Goal: Communication & Community: Answer question/provide support

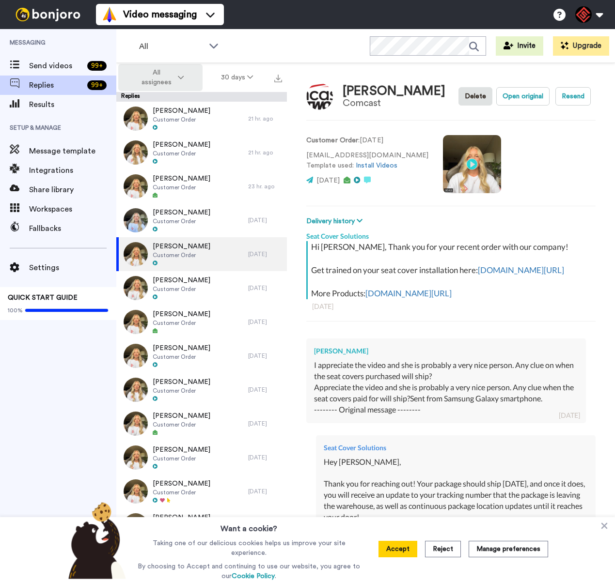
type textarea "x"
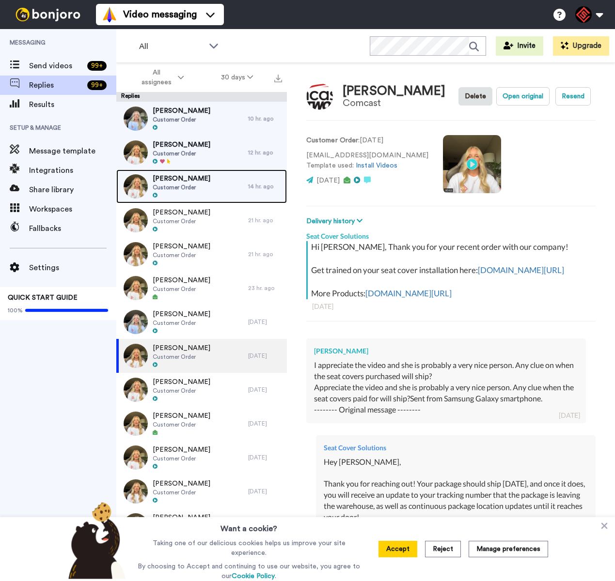
click at [195, 181] on span "[PERSON_NAME]" at bounding box center [182, 179] width 58 height 10
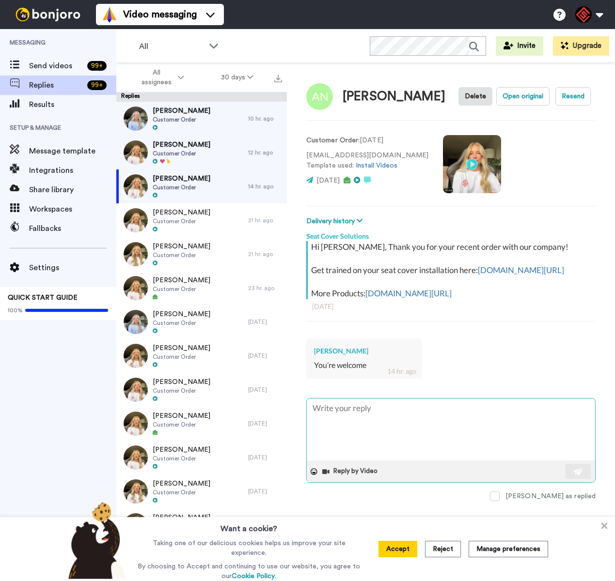
type textarea "x"
type textarea "L"
type textarea "x"
type textarea "Le"
type textarea "x"
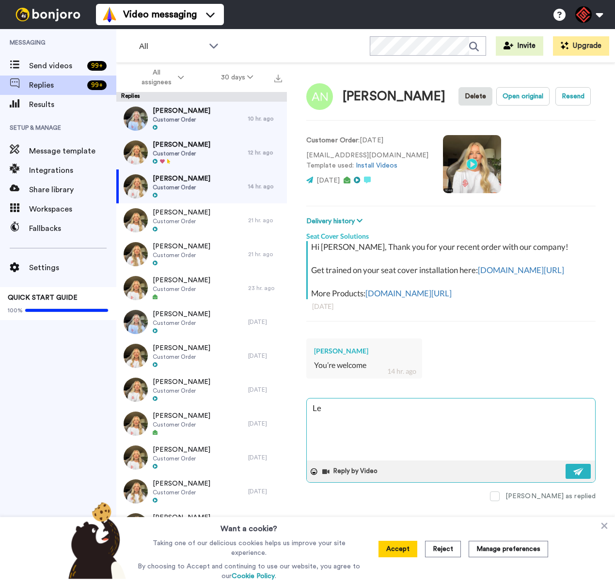
type textarea "Let"
type textarea "x"
type textarea "Let"
type textarea "x"
type textarea "Let m"
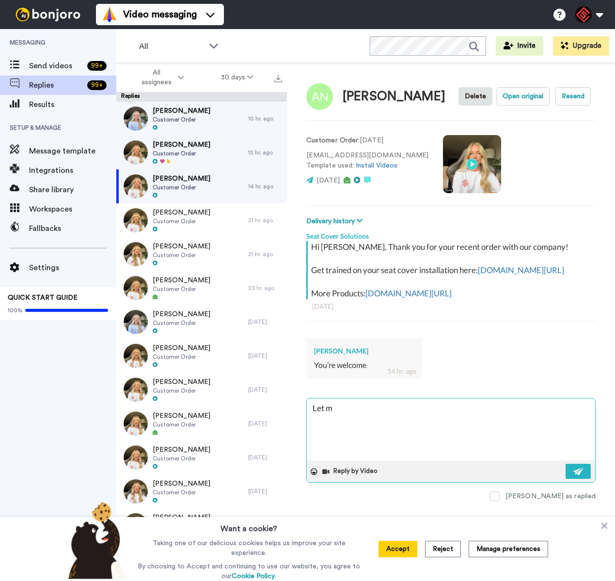
type textarea "x"
type textarea "Let me"
type textarea "x"
type textarea "Let me"
type textarea "x"
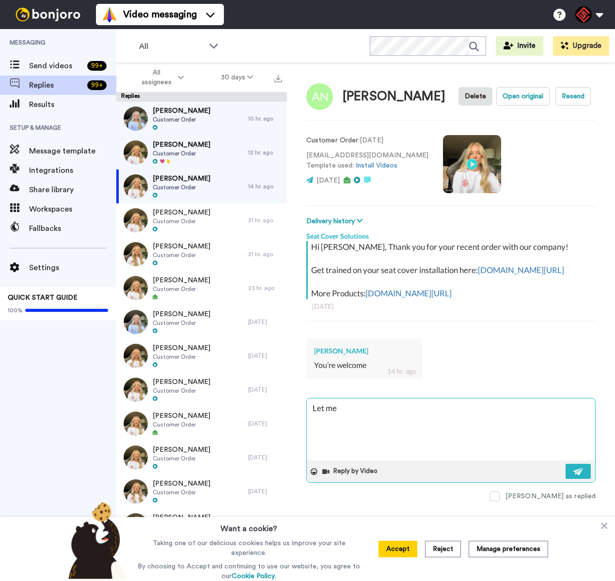
type textarea "Let me k"
type textarea "x"
type textarea "Let me kn"
type textarea "x"
type textarea "Let me kno"
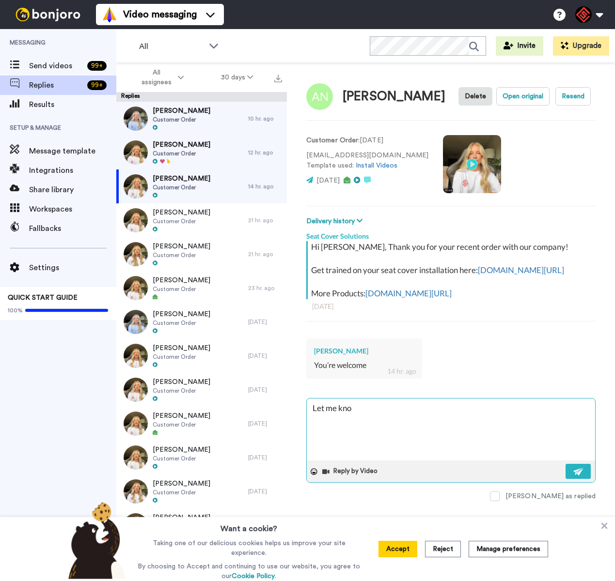
type textarea "x"
type textarea "Let me know"
type textarea "x"
type textarea "Let me know"
type textarea "x"
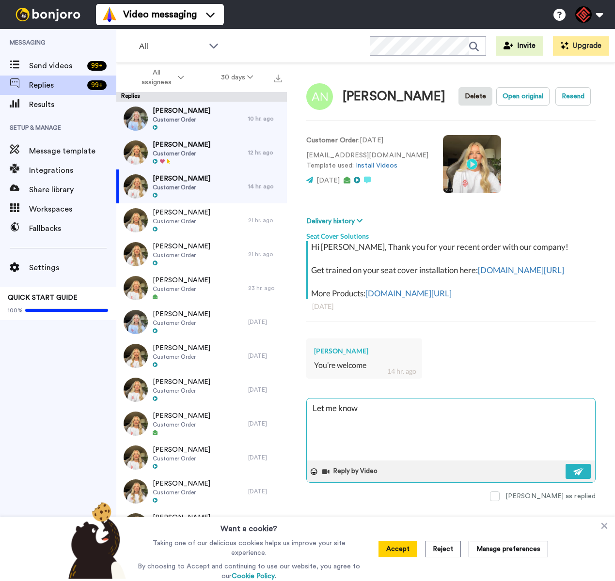
type textarea "Let me know i"
type textarea "x"
type textarea "Let me know if"
type textarea "x"
type textarea "Let me know if"
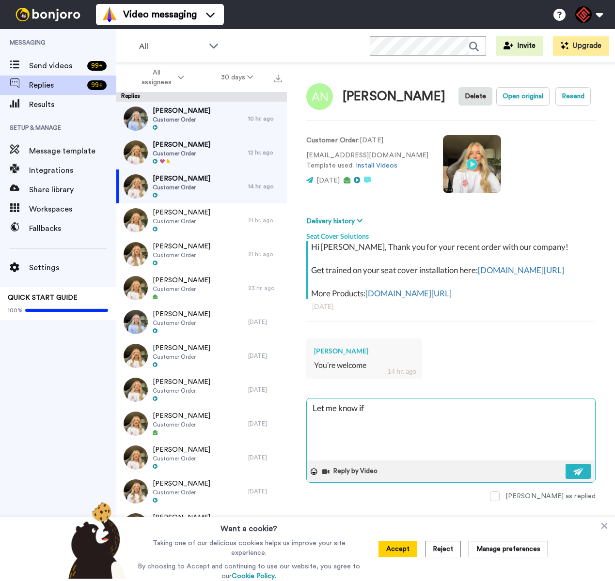
type textarea "x"
type textarea "Let me know if y"
type textarea "x"
type textarea "Let me know if yo"
type textarea "x"
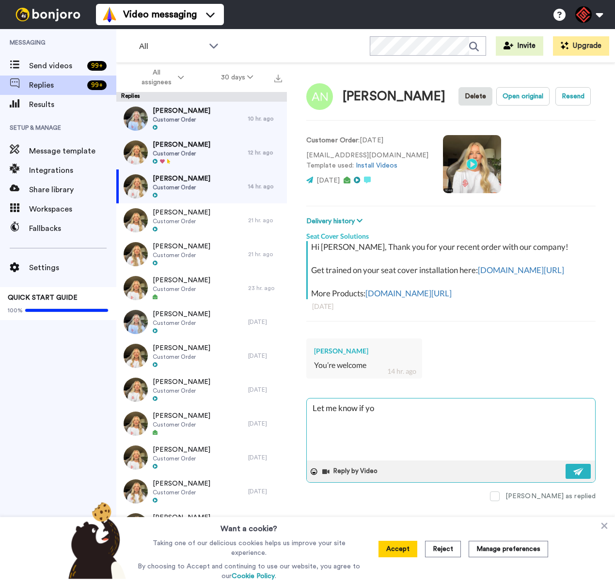
type textarea "Let me know if you"
type textarea "x"
type textarea "Let me know if you"
type textarea "x"
type textarea "Let me know if you h"
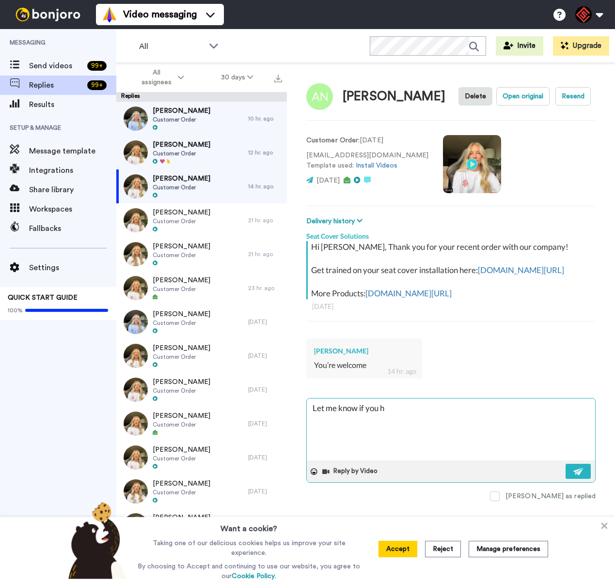
type textarea "x"
type textarea "Let me know if you ha"
type textarea "x"
type textarea "Let me know if you hav"
type textarea "x"
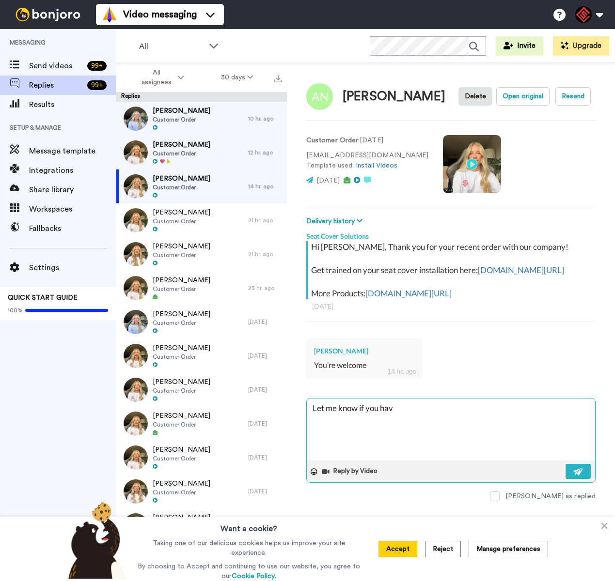
type textarea "Let me know if you have"
type textarea "x"
type textarea "Let me know if you have"
type textarea "x"
type textarea "Let me know if you have a"
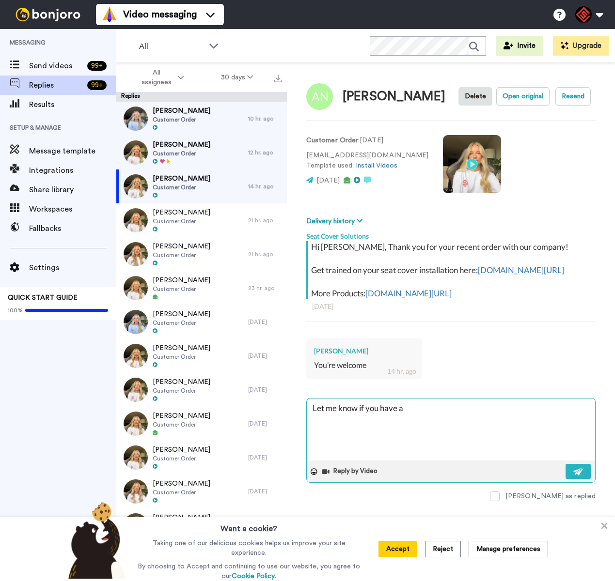
type textarea "x"
type textarea "Let me know if you have an"
type textarea "x"
type textarea "Let me know if you have any"
type textarea "x"
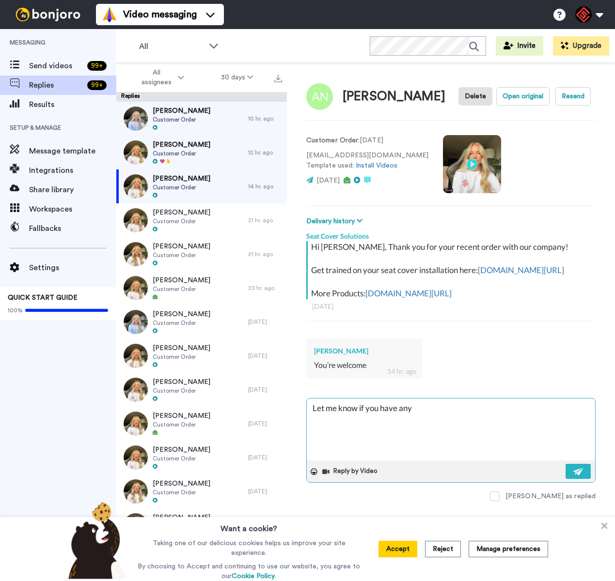
type textarea "Let me know if you have any"
type textarea "x"
type textarea "Let me know if you have any q"
type textarea "x"
type textarea "Let me know if you have any qu"
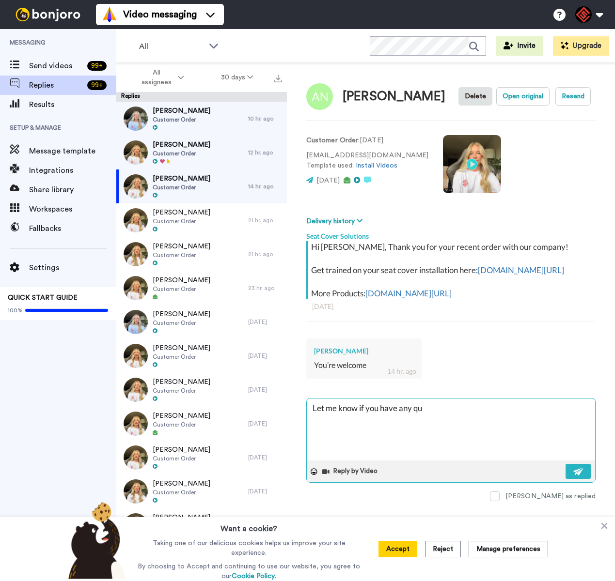
type textarea "x"
type textarea "Let me know if you have any que"
type textarea "x"
type textarea "Let me know if you have any quet"
type textarea "x"
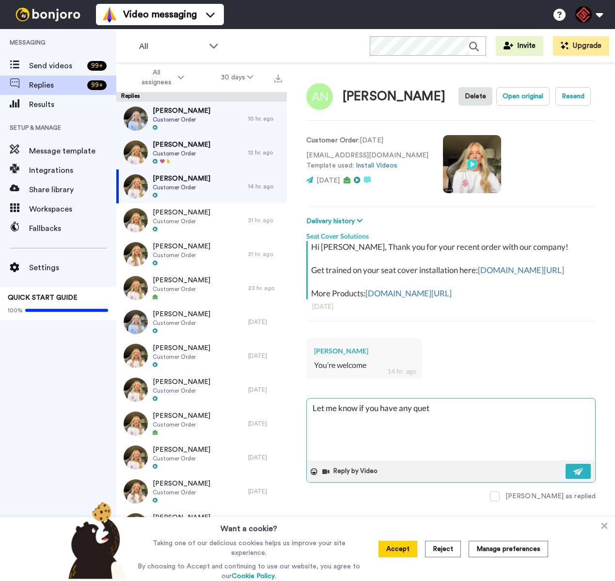
type textarea "Let me know if you have any quets"
type textarea "x"
type textarea "Let me know if you have any quetsi"
type textarea "x"
type textarea "Let me know if you have any quetsio"
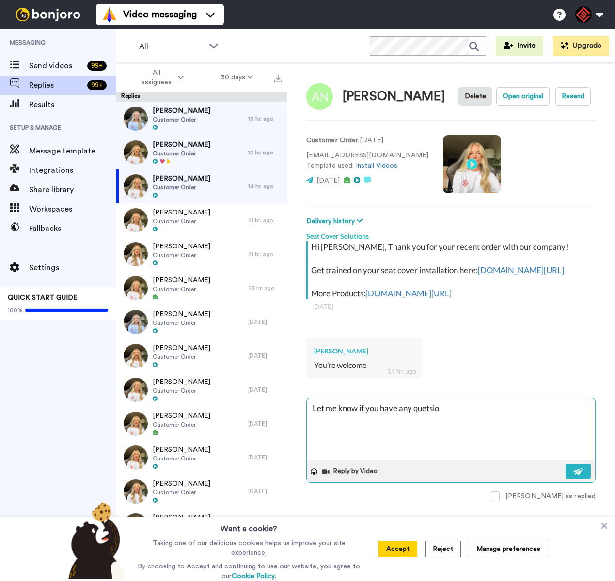
type textarea "x"
type textarea "Let me know if you have any quetsion"
type textarea "x"
type textarea "Let me know if you have any quetsions"
type textarea "x"
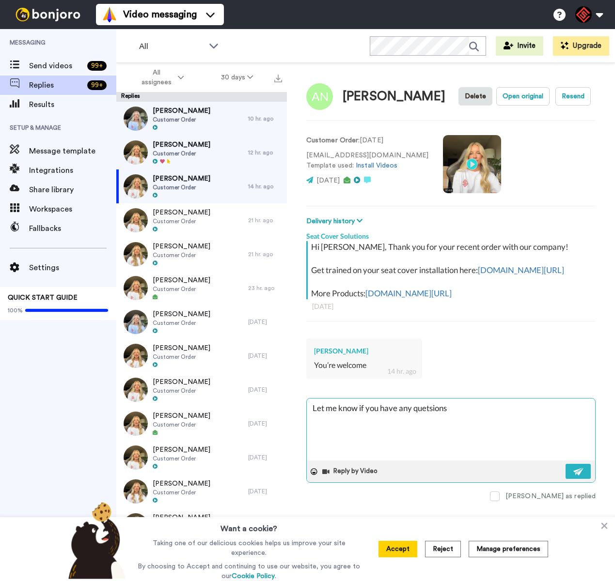
type textarea "Let me know if you have any quetsions"
type textarea "x"
type textarea "Let me know if you have any quetsions a"
type textarea "x"
type textarea "Let me know if you have any quetsions as"
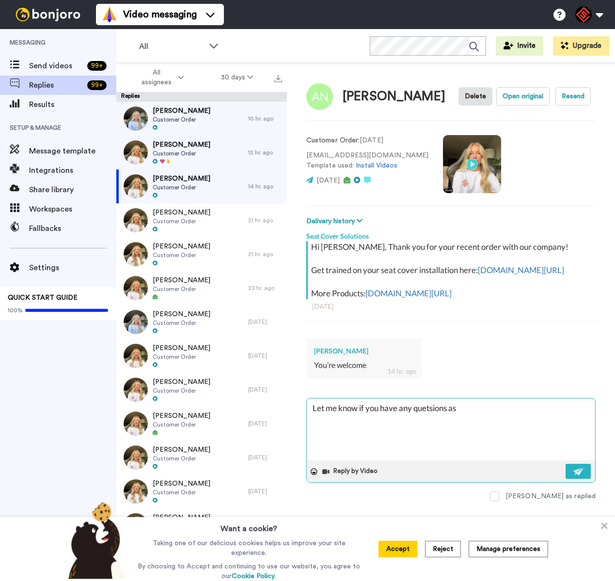
type textarea "x"
type textarea "Let me know if you have any quetsions as"
type textarea "x"
type textarea "Let me know if you have any quetsions as I"
type textarea "x"
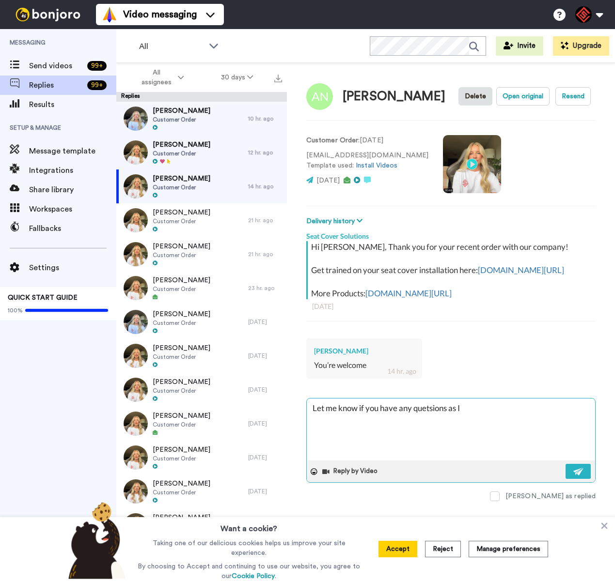
type textarea "Let me know if you have any quetsions as I"
type textarea "x"
type textarea "Let me know if you have any quetsions as I a"
type textarea "x"
type textarea "Let me know if you have any quetsions as I am"
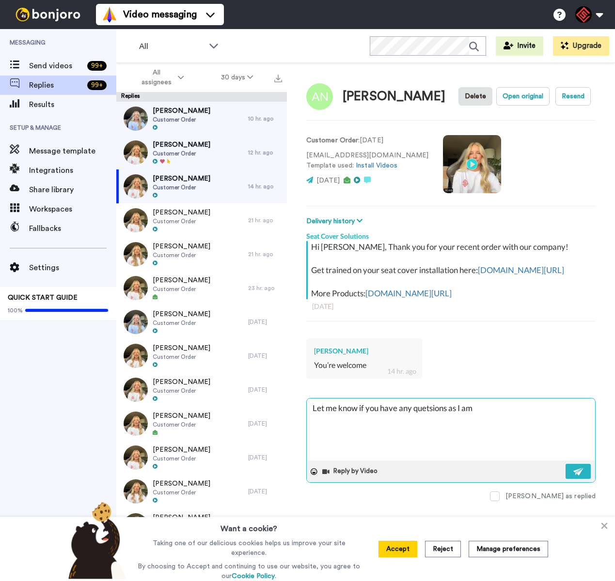
type textarea "x"
type textarea "Let me know if you have any quetsions as I am"
type textarea "x"
type textarea "Let me know if you have any quetsions as I am h"
type textarea "x"
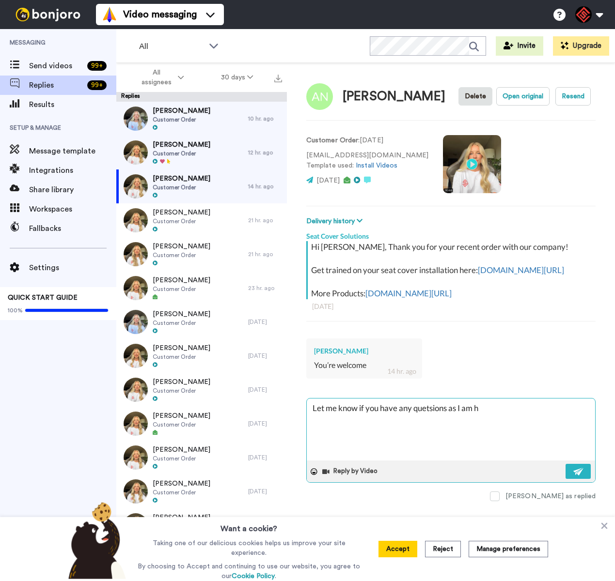
type textarea "Let me know if you have any quetsions as I am ha"
type textarea "x"
type textarea "Let me know if you have any quetsions as I am hap"
type textarea "x"
type textarea "Let me know if you have any quetsions as I am happ"
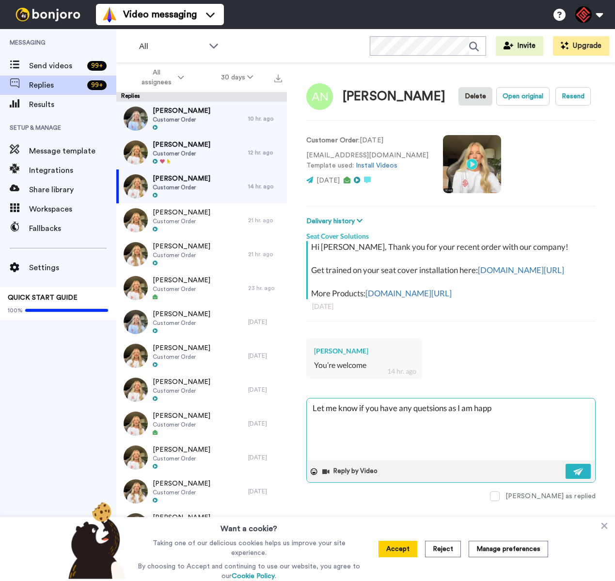
type textarea "x"
type textarea "Let me know if you have any quetsions as I am happy"
type textarea "x"
type textarea "Let me know if you have any quetsions as I am happy"
type textarea "x"
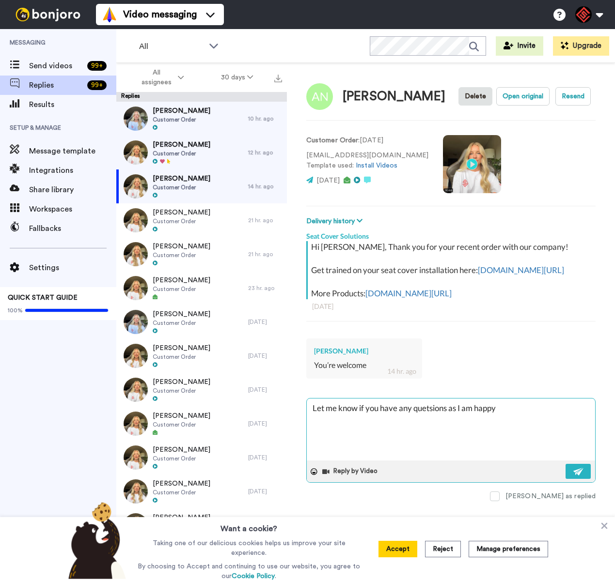
type textarea "Let me know if you have any quetsions as I am happy t"
type textarea "x"
type textarea "Let me know if you have any quetsions as I am happy to"
type textarea "x"
type textarea "Let me know if you have any quetsions as I am happy to"
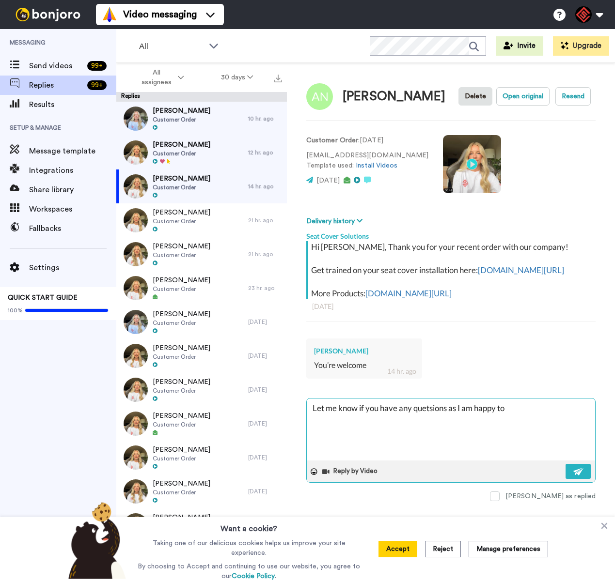
type textarea "x"
type textarea "Let me know if you have any quetsions as I am happy to h"
type textarea "x"
type textarea "Let me know if you have any quetsions as I am happy to he"
type textarea "x"
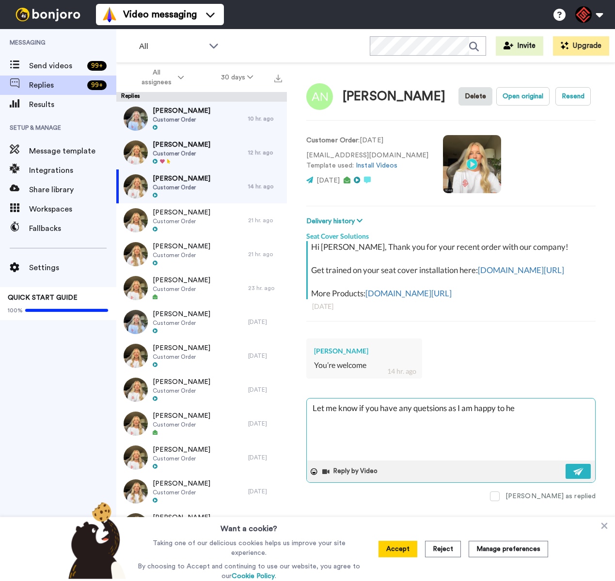
type textarea "Let me know if you have any quetsions as I am happy to hel"
type textarea "x"
type textarea "Let me know if you have any quetsions as I am happy to help"
type textarea "x"
type textarea "Let me know if you have any quetsions as I am happy to help!"
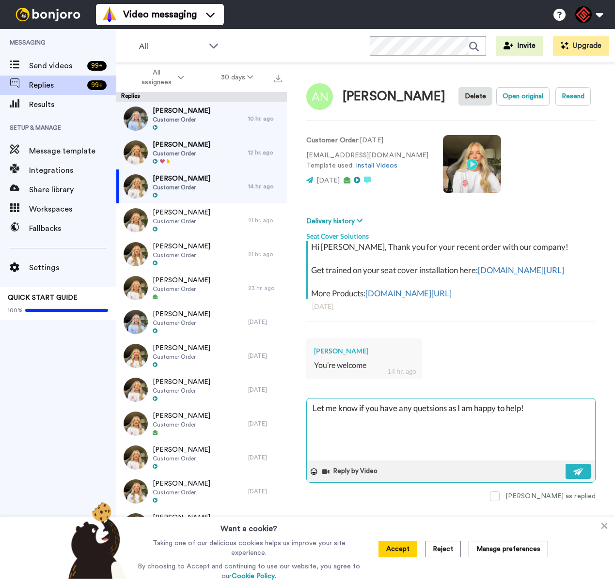
type textarea "x"
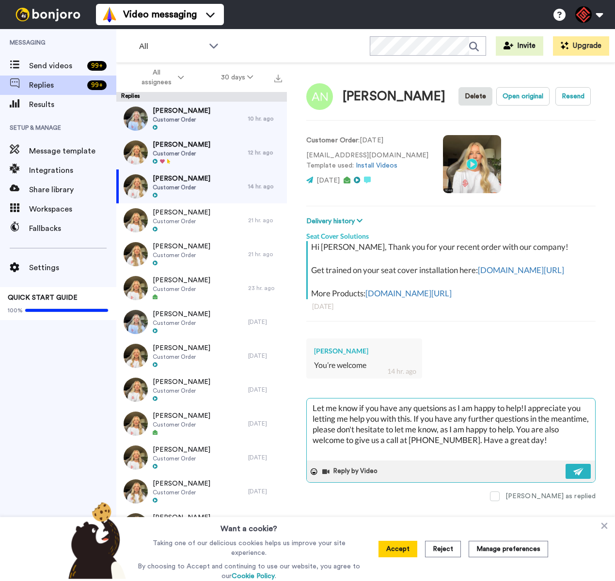
type textarea "Let me know if you have any questions as I am happy to help!I appreciate you le…"
type textarea "x"
type textarea "Let me know if you have any questions as I am happy to help! I appreciate you l…"
type textarea "x"
type textarea "Let me know if you have any questions as I am happy to help! I appreciate you l…"
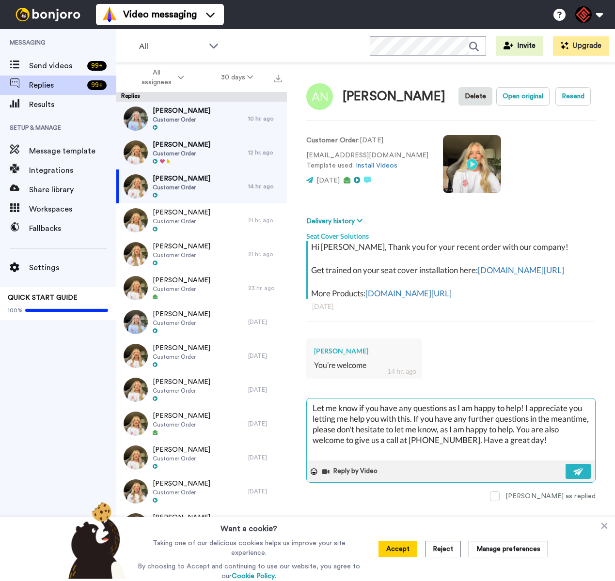
drag, startPoint x: 570, startPoint y: 483, endPoint x: 430, endPoint y: 435, distance: 147.9
click at [570, 479] on button at bounding box center [577, 471] width 25 height 15
type textarea "x"
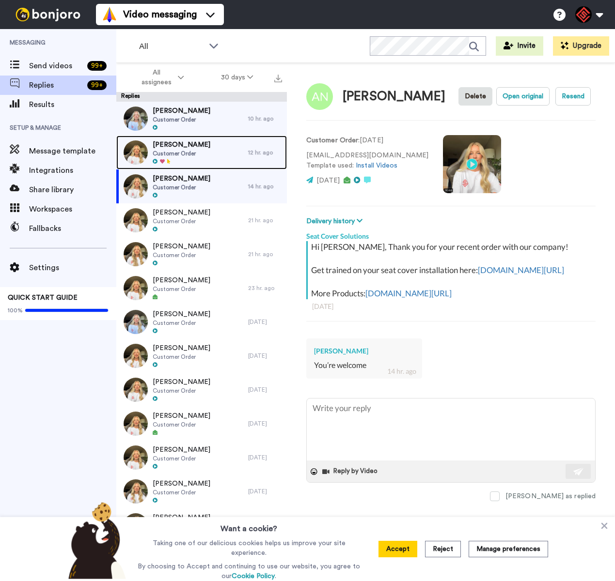
click at [168, 156] on span "Customer Order" at bounding box center [182, 154] width 58 height 8
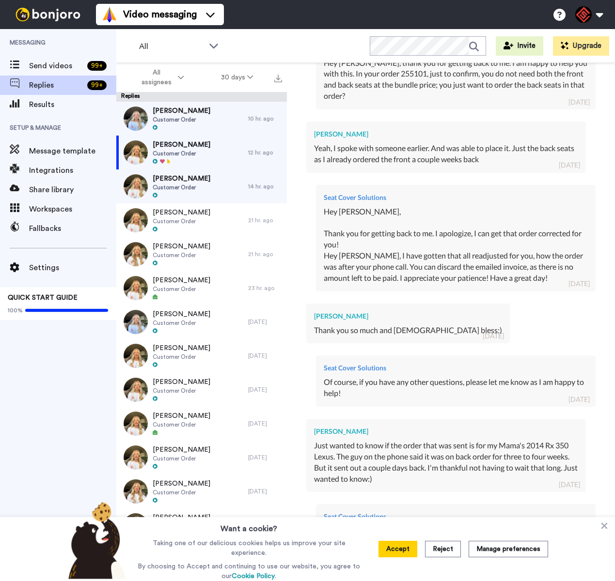
scroll to position [1531, 0]
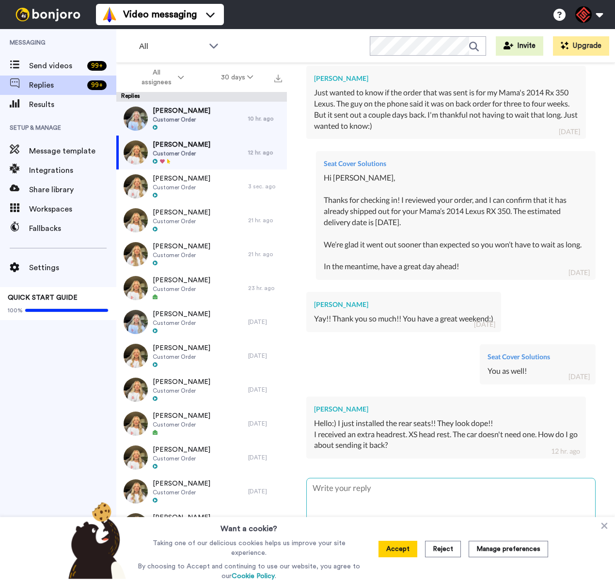
click at [483, 491] on textarea at bounding box center [451, 509] width 288 height 62
type textarea "x"
type textarea "H"
type textarea "x"
type textarea "He"
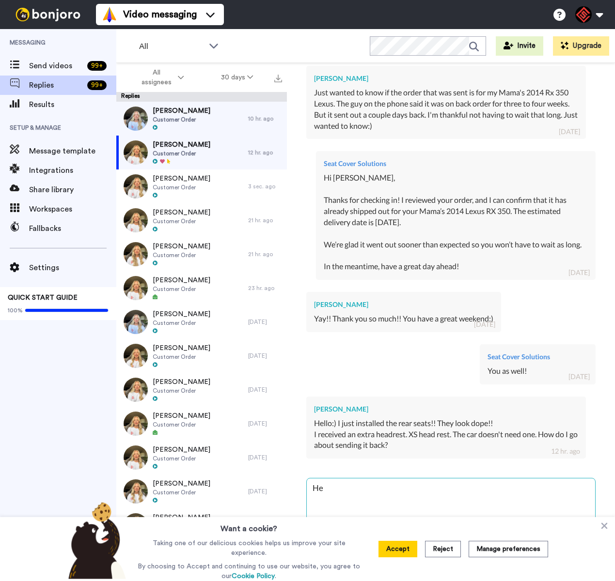
type textarea "x"
type textarea "Hey"
type textarea "x"
type textarea "Hey"
type textarea "x"
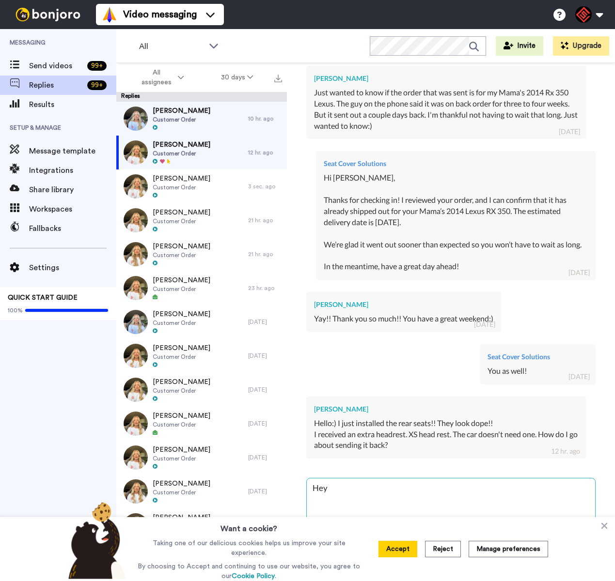
type textarea "Hey K"
type textarea "x"
type textarea "Hey [PERSON_NAME]"
type textarea "x"
type textarea "Hey Kev"
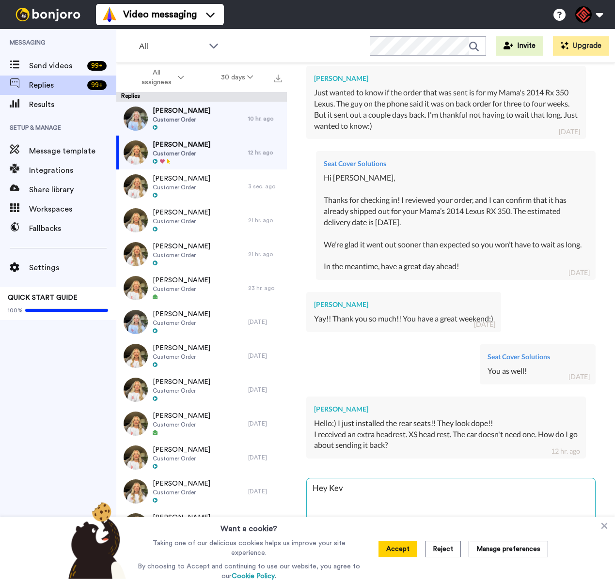
type textarea "x"
type textarea "Hey [PERSON_NAME]"
type textarea "x"
type textarea "Hey [PERSON_NAME]"
type textarea "x"
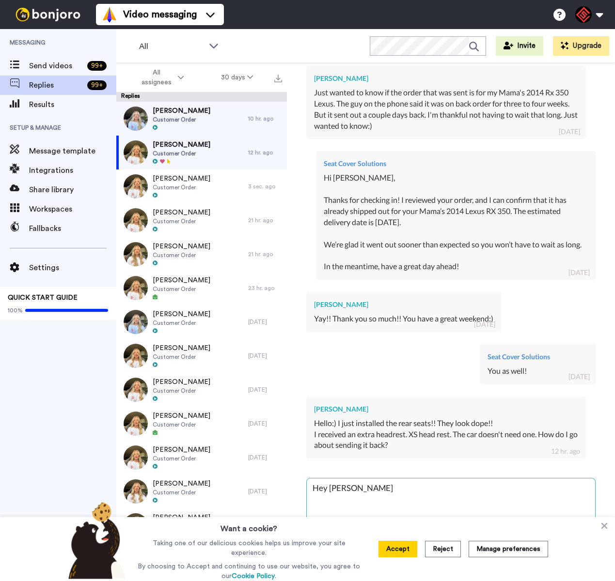
type textarea "Hey [PERSON_NAME],"
type textarea "x"
type textarea "Hey [PERSON_NAME],"
type textarea "x"
type textarea "Hey [PERSON_NAME],"
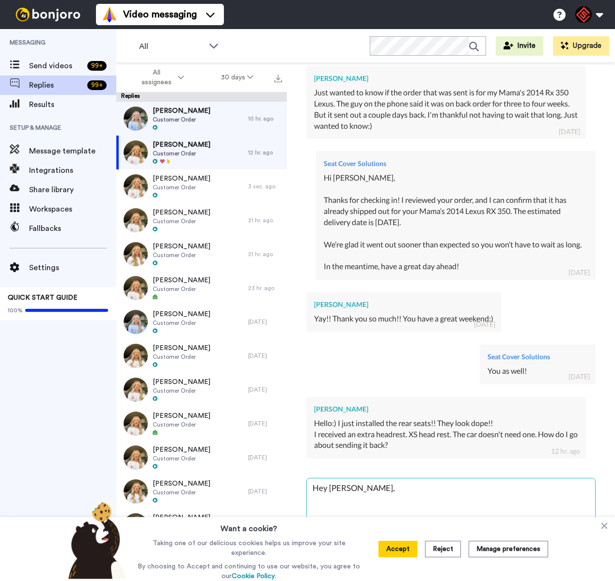
type textarea "x"
type textarea "Hey [PERSON_NAME], I"
type textarea "x"
type textarea "Hey [PERSON_NAME], I"
type textarea "x"
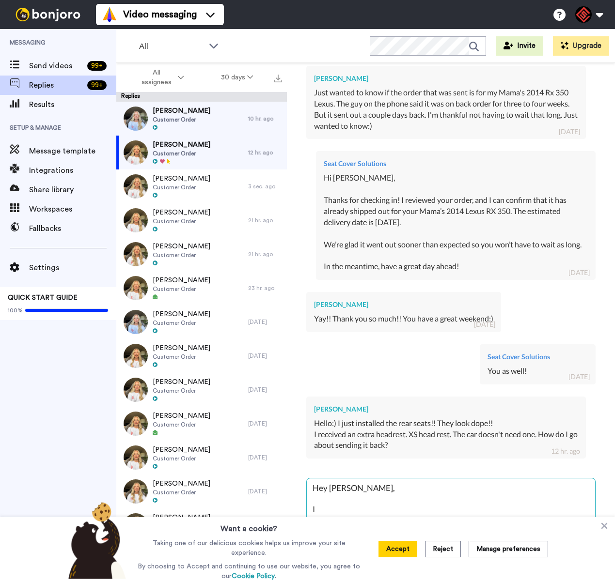
type textarea "Hey [PERSON_NAME], I a"
type textarea "x"
type textarea "Hey [PERSON_NAME], I ap"
type textarea "x"
type textarea "Hey [PERSON_NAME], I apo"
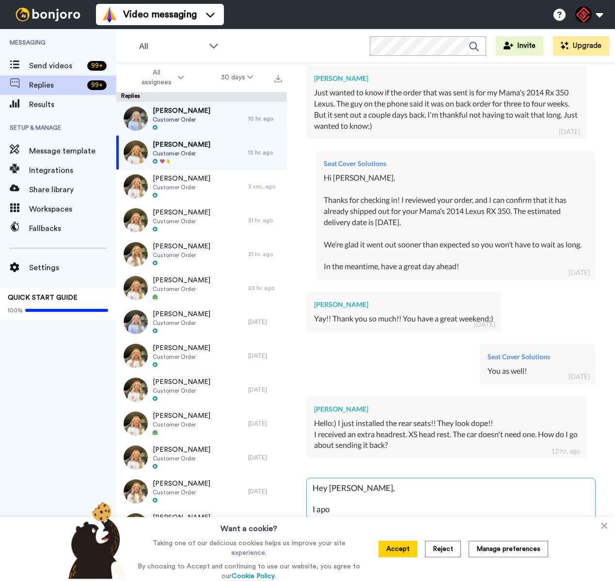
type textarea "x"
type textarea "Hey [PERSON_NAME], I apol"
type textarea "x"
type textarea "Hey [PERSON_NAME], I apolg"
type textarea "x"
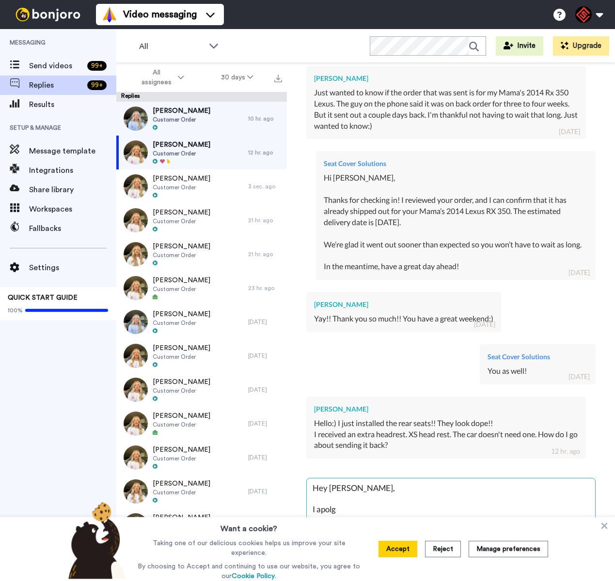
type textarea "Hey [PERSON_NAME], I apolgi"
type textarea "x"
type textarea "Hey [PERSON_NAME], I apolgiz"
type textarea "x"
type textarea "Hey [PERSON_NAME], I apolgize"
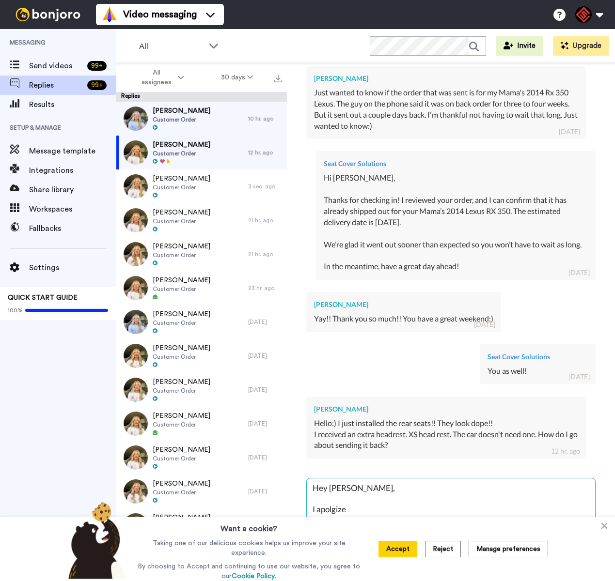
type textarea "x"
type textarea "Hey [PERSON_NAME], I apolgize"
type textarea "x"
type textarea "Hey [PERSON_NAME], I apolgize f"
type textarea "x"
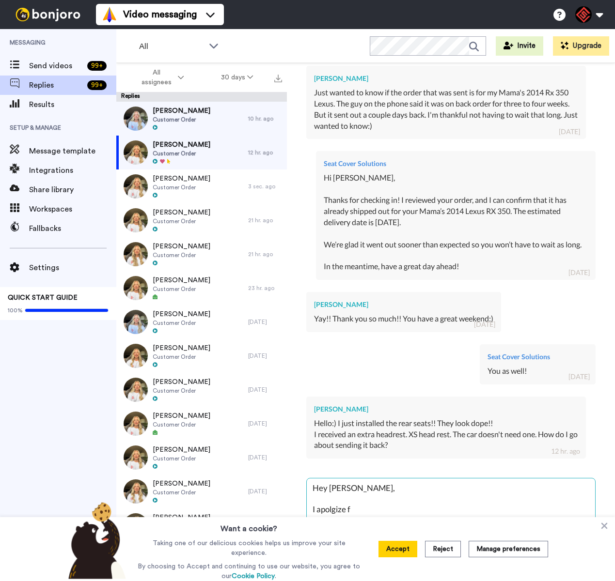
type textarea "Hey [PERSON_NAME], I apolgize fo"
type textarea "x"
type textarea "Hey [PERSON_NAME], I apolgize for"
type textarea "x"
type textarea "Hey [PERSON_NAME], I apolgize for"
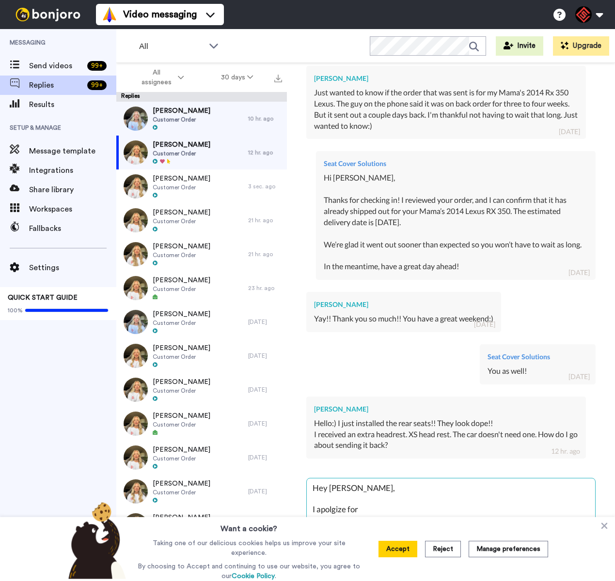
type textarea "x"
type textarea "Hey [PERSON_NAME], I apolgize for t"
type textarea "x"
type textarea "Hey [PERSON_NAME], I apolgize for th"
type textarea "x"
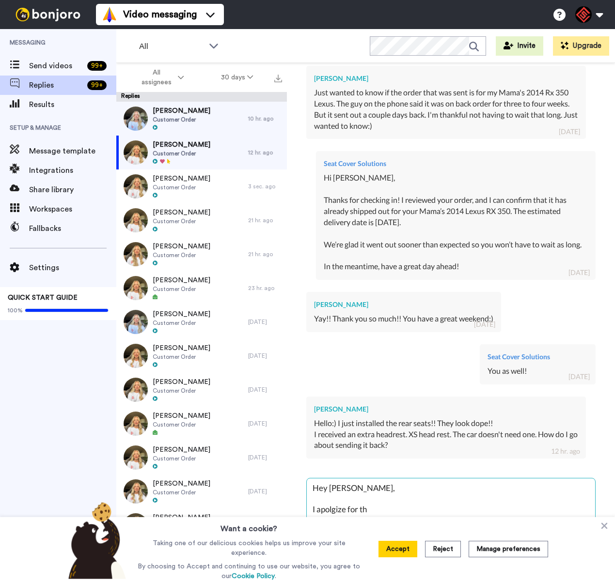
type textarea "Hey [PERSON_NAME], I apolgize for thi"
type textarea "x"
type textarea "Hey [PERSON_NAME], I apolgize for this"
type textarea "x"
type textarea "Hey [PERSON_NAME], I apolgize for this"
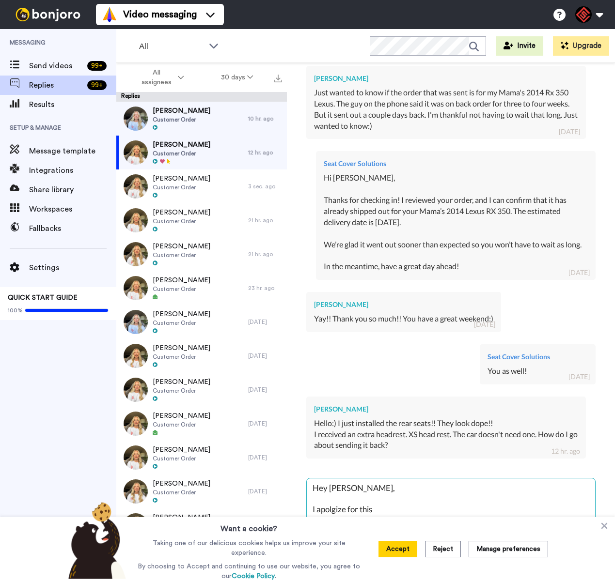
type textarea "x"
type textarea "Hey [PERSON_NAME], I apolgize for this m"
type textarea "x"
type textarea "Hey [PERSON_NAME], I apolgize for this mi"
type textarea "x"
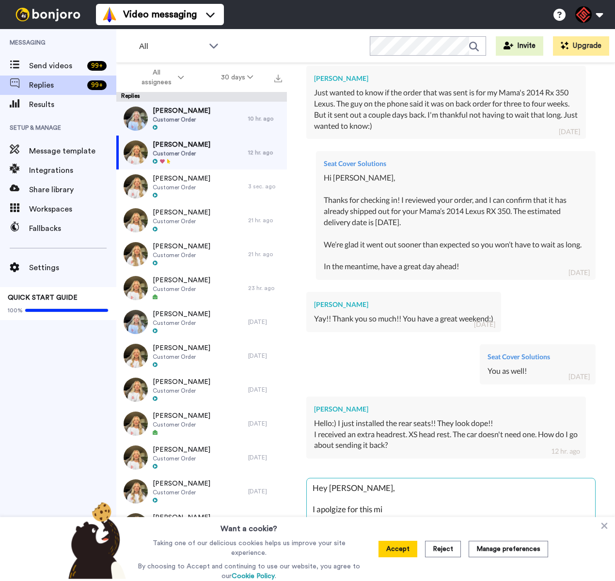
type textarea "Hey [PERSON_NAME], I apolgize for this mis"
type textarea "x"
type textarea "Hey [PERSON_NAME], I apolgize for this mist"
click at [407, 555] on button "Accept" at bounding box center [397, 549] width 39 height 16
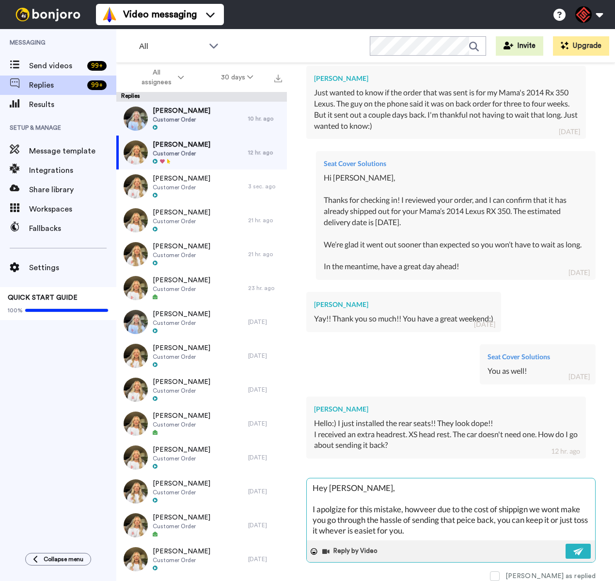
click at [451, 523] on textarea "Hey [PERSON_NAME], I apolgize for this mistake, howveer due to the cost of ship…" at bounding box center [451, 509] width 288 height 62
paste textarea "I appreciate you letting me help you with this. If you have any further questio…"
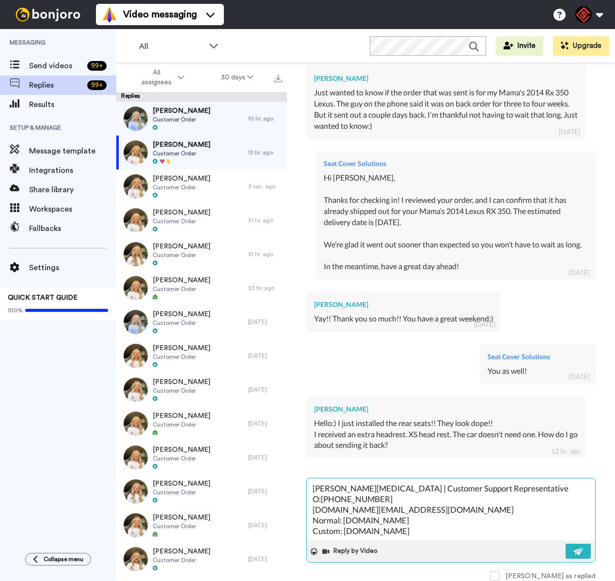
scroll to position [0, 0]
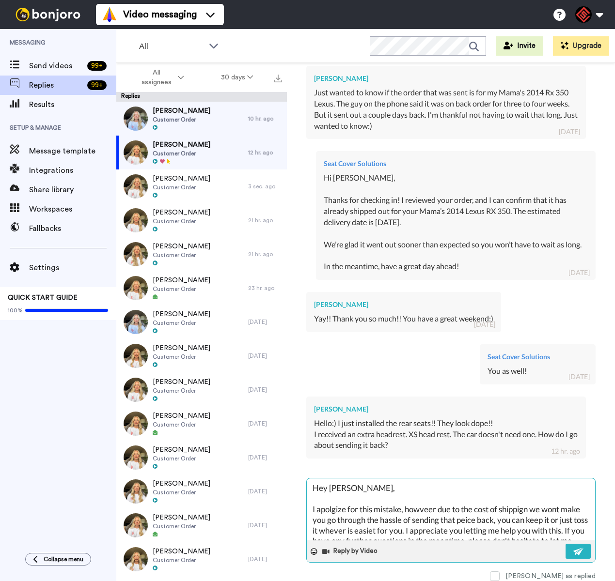
click at [423, 506] on textarea "Hey [PERSON_NAME], I apolgize for this mistake, howveer due to the cost of ship…" at bounding box center [451, 509] width 288 height 62
click at [576, 545] on button at bounding box center [577, 551] width 25 height 15
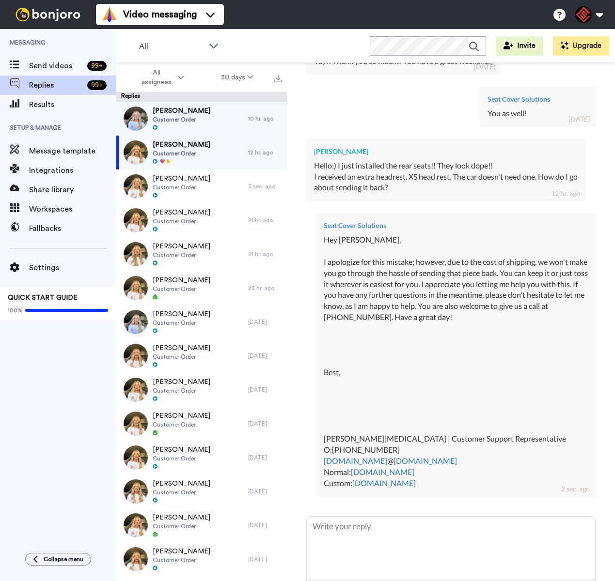
scroll to position [1827, 0]
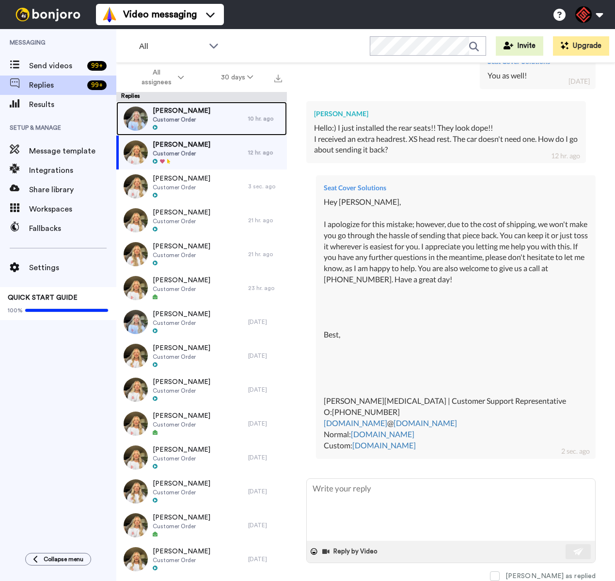
click at [208, 123] on div "[PERSON_NAME] Customer Order" at bounding box center [182, 119] width 132 height 34
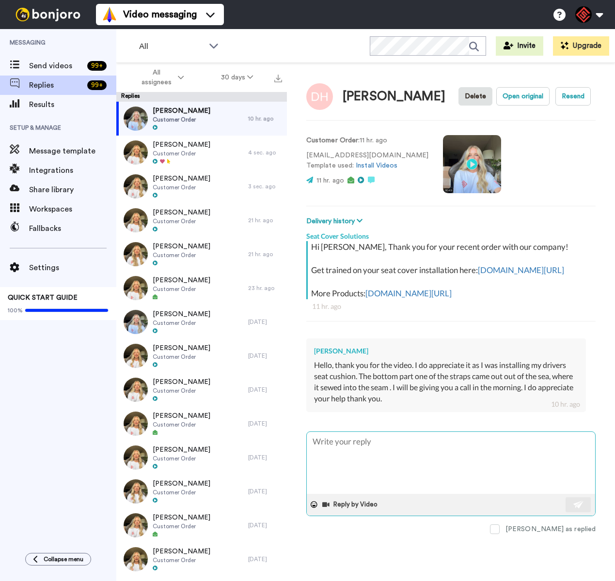
click at [429, 476] on textarea at bounding box center [451, 463] width 288 height 62
drag, startPoint x: 356, startPoint y: 362, endPoint x: 304, endPoint y: 357, distance: 53.0
click at [304, 357] on div "[PERSON_NAME] Delete Open original Resend Customer Order : 11 hr. ago [EMAIL_AD…" at bounding box center [451, 339] width 328 height 552
copy div "[PERSON_NAME]"
click at [355, 457] on textarea at bounding box center [451, 463] width 288 height 62
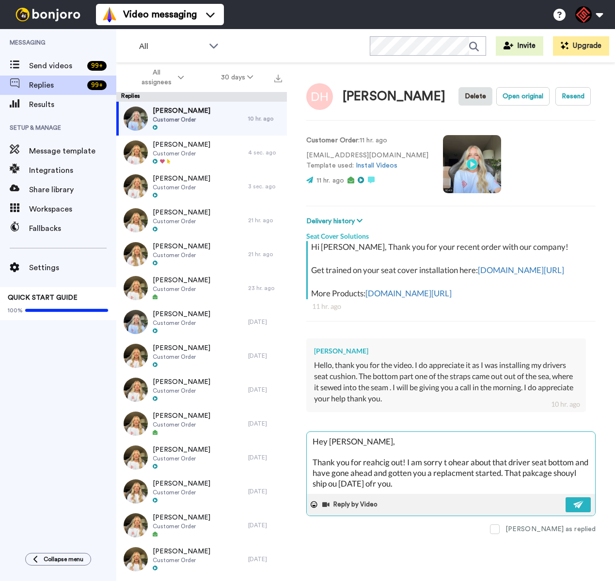
paste textarea "[PERSON_NAME]"
drag, startPoint x: 501, startPoint y: 496, endPoint x: 435, endPoint y: 496, distance: 66.3
click at [435, 494] on textarea "Hey [PERSON_NAME], Thank you for reahcig out! I am sorry t ohear about that dri…" at bounding box center [451, 463] width 288 height 62
paste textarea "I appreciate you letting me help you with this. If you have any further questio…"
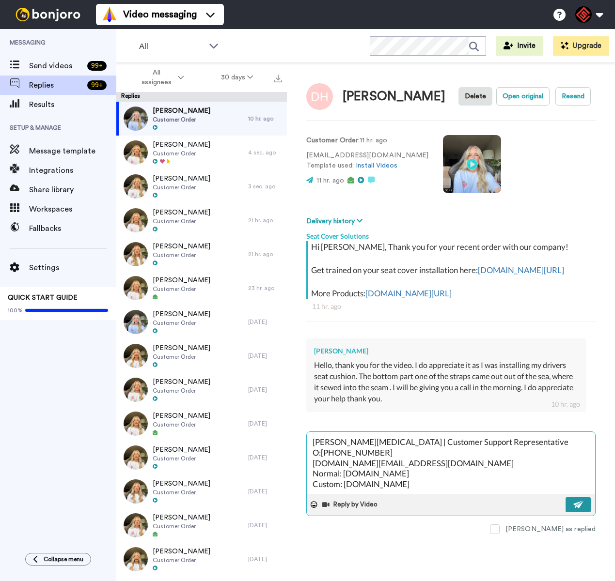
click at [578, 509] on img at bounding box center [578, 505] width 11 height 8
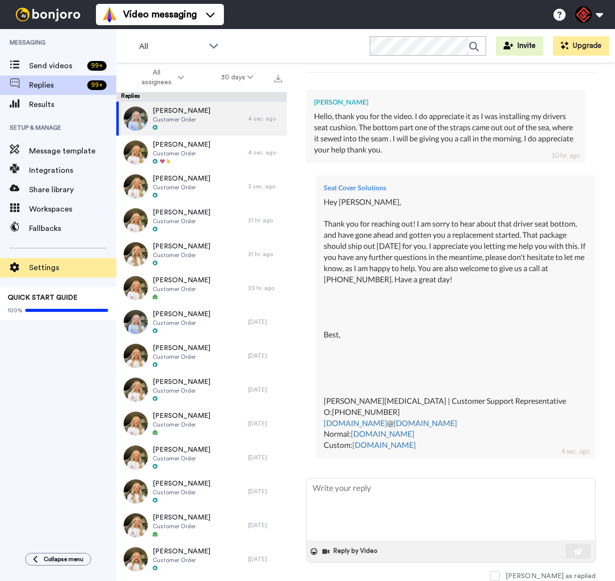
scroll to position [266, 0]
